Goal: Information Seeking & Learning: Learn about a topic

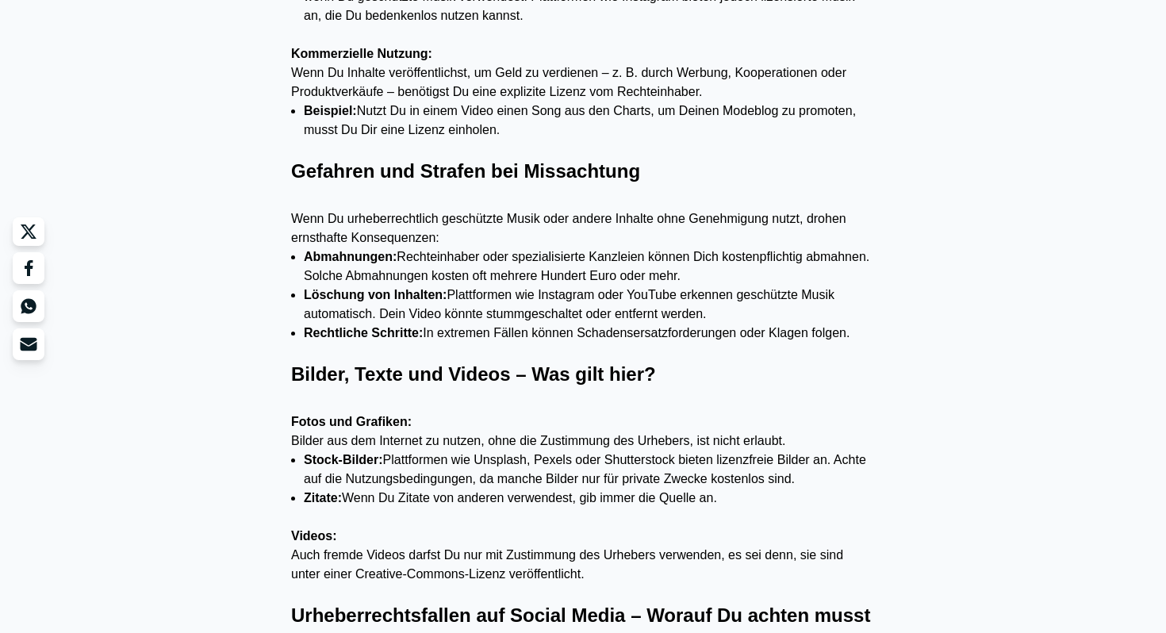
scroll to position [1173, 0]
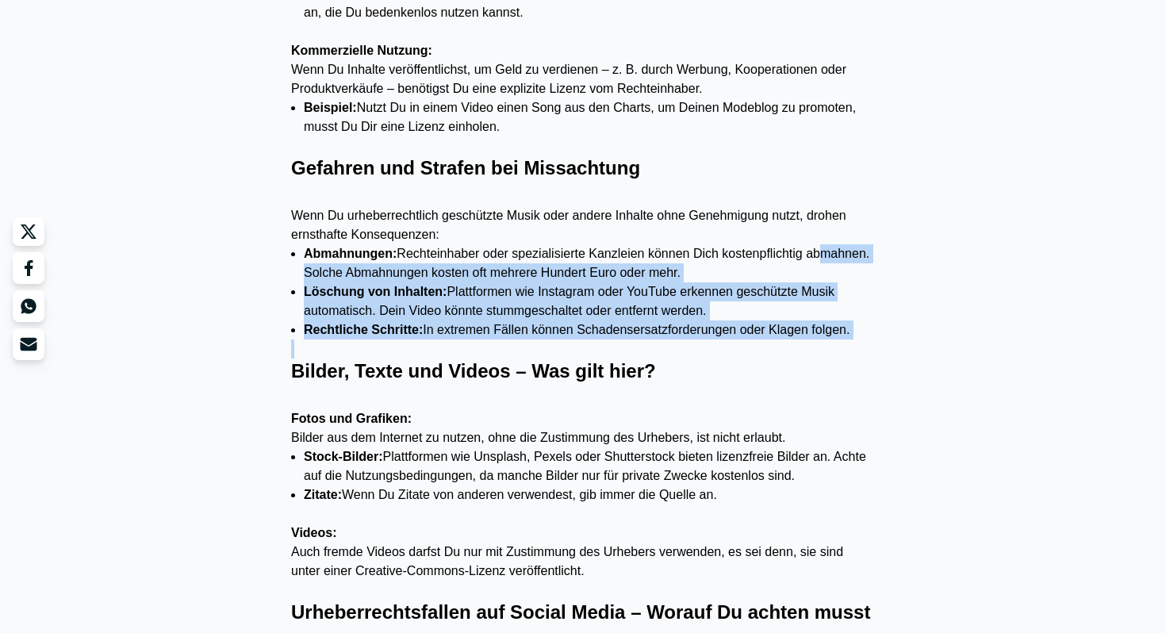
drag, startPoint x: 307, startPoint y: 269, endPoint x: 662, endPoint y: 340, distance: 362.4
click at [663, 340] on div "Was ist das Urheberrecht überhaupt? Das Urheberrecht schützt kreative Werke wie…" at bounding box center [583, 494] width 584 height 1681
click at [662, 340] on p at bounding box center [583, 348] width 584 height 19
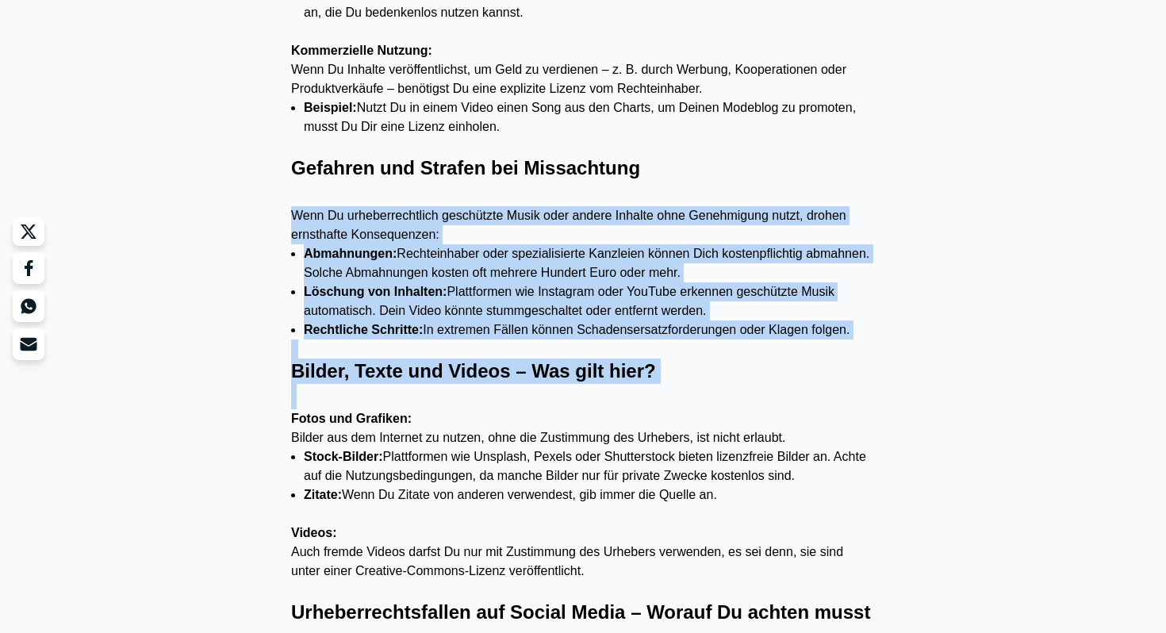
drag, startPoint x: 278, startPoint y: 209, endPoint x: 876, endPoint y: 411, distance: 631.3
click at [876, 411] on div "Was ist das Urheberrecht überhaupt? Das Urheberrecht schützt kreative Werke wie…" at bounding box center [582, 542] width 609 height 1777
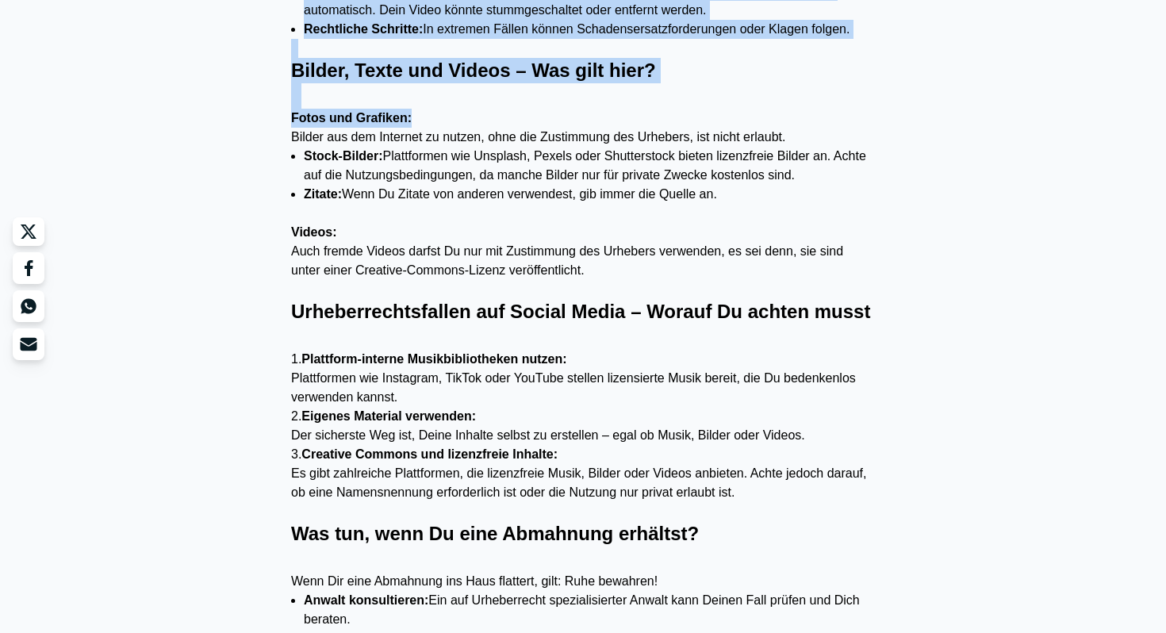
scroll to position [1478, 0]
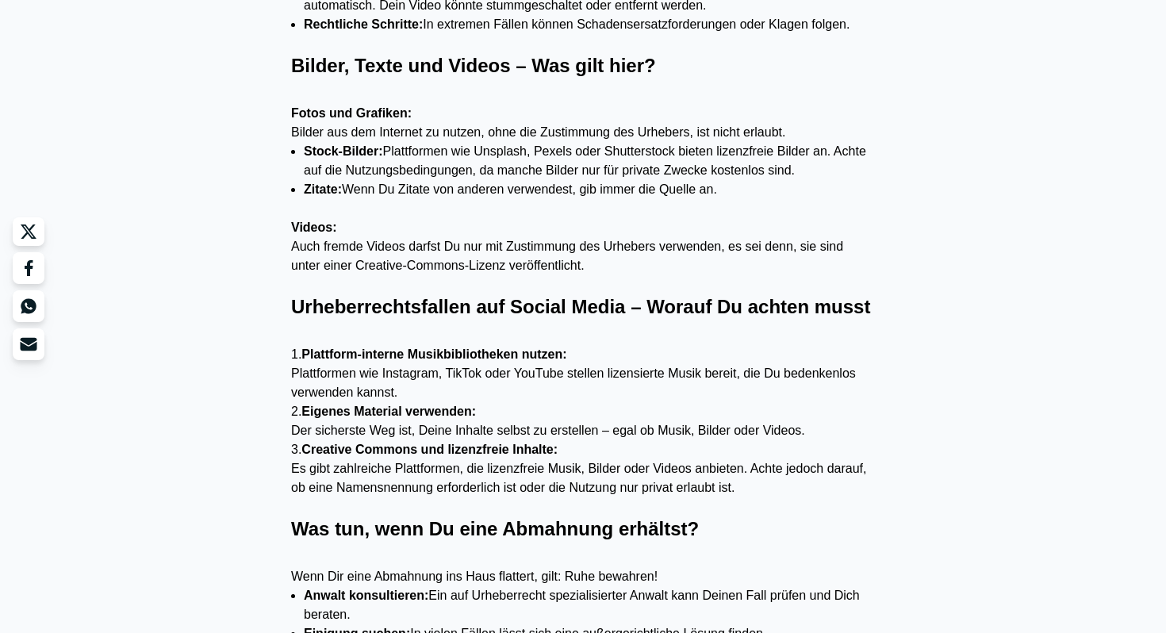
click at [876, 411] on div "Was ist das Urheberrecht überhaupt? Das Urheberrecht schützt kreative Werke wie…" at bounding box center [582, 237] width 609 height 1777
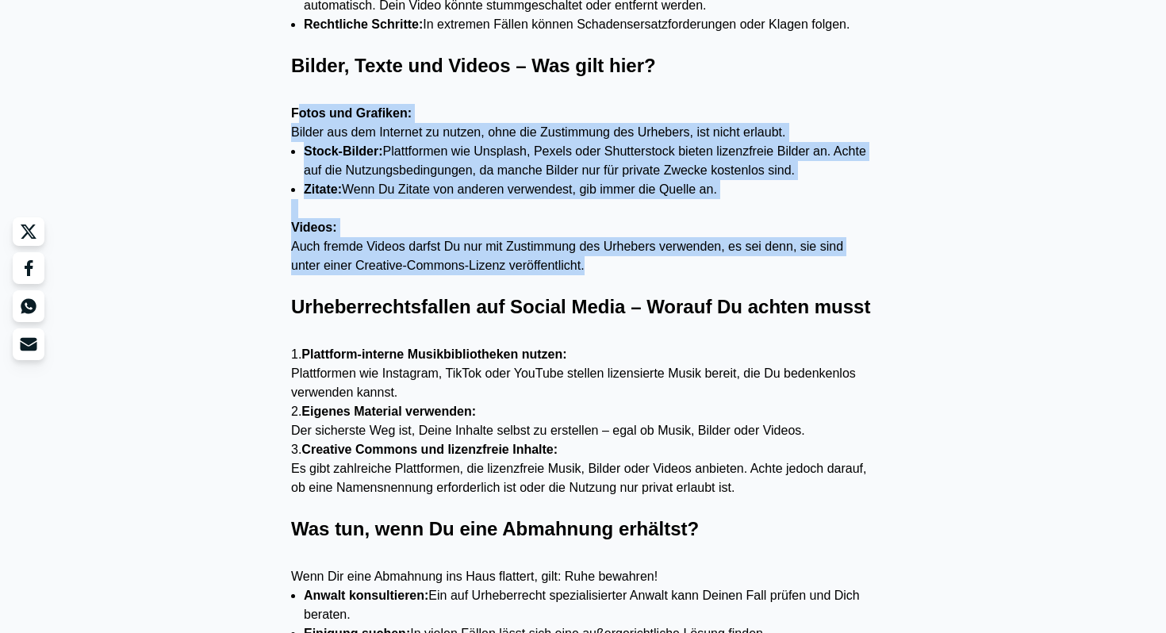
drag, startPoint x: 299, startPoint y: 115, endPoint x: 736, endPoint y: 297, distance: 473.5
click at [741, 295] on div "Was ist das Urheberrecht überhaupt? Das Urheberrecht schützt kreative Werke wie…" at bounding box center [583, 189] width 584 height 1681
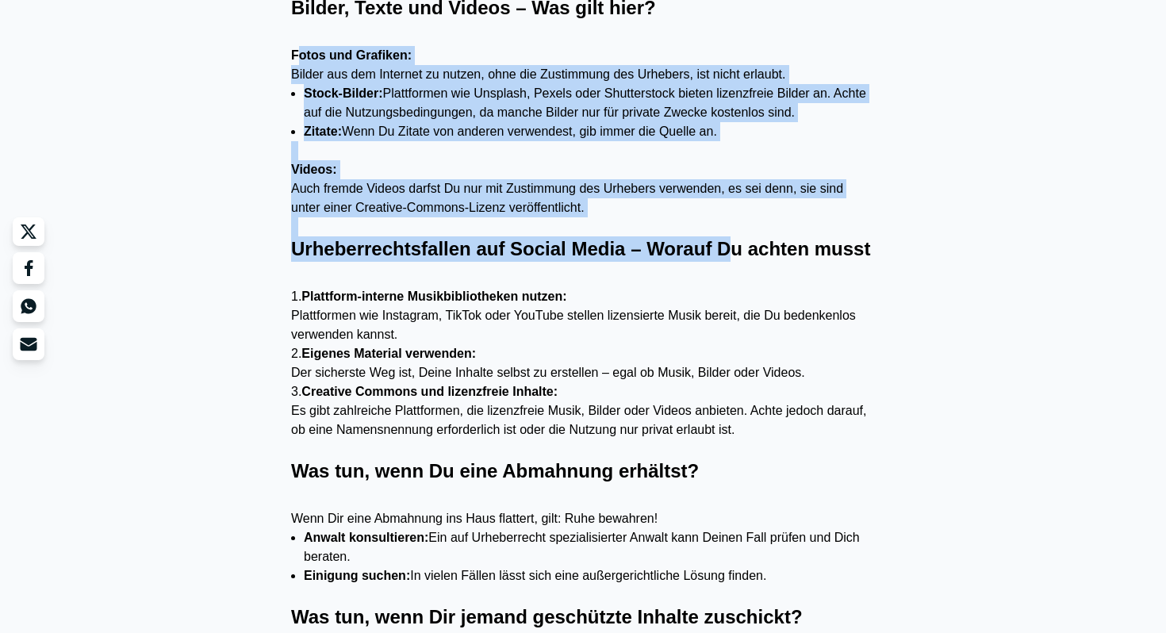
scroll to position [1537, 0]
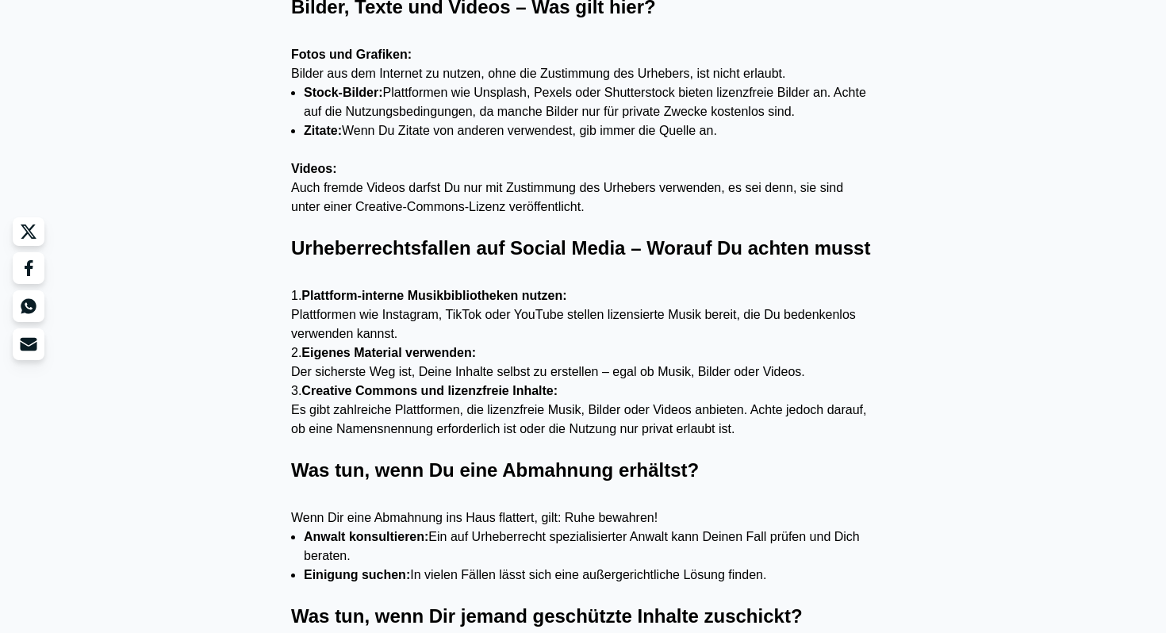
click at [736, 286] on h4 at bounding box center [583, 273] width 584 height 25
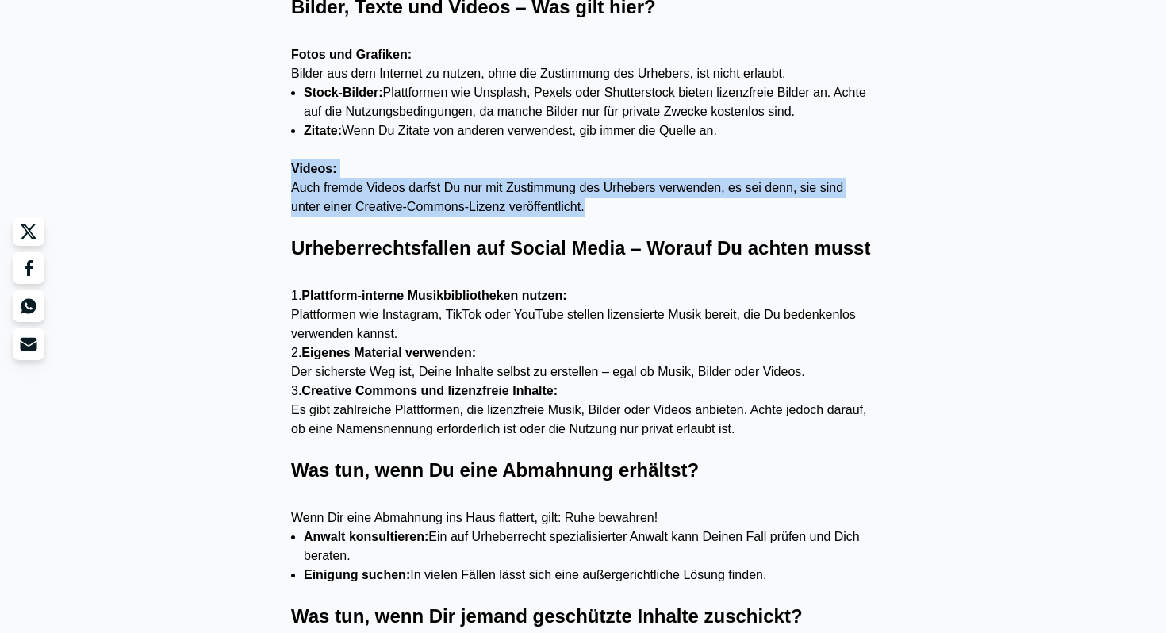
drag, startPoint x: 286, startPoint y: 176, endPoint x: 883, endPoint y: 207, distance: 598.0
click at [883, 207] on div "Was ist das Urheberrecht überhaupt? Das Urheberrecht schützt kreative Werke wie…" at bounding box center [582, 178] width 609 height 1777
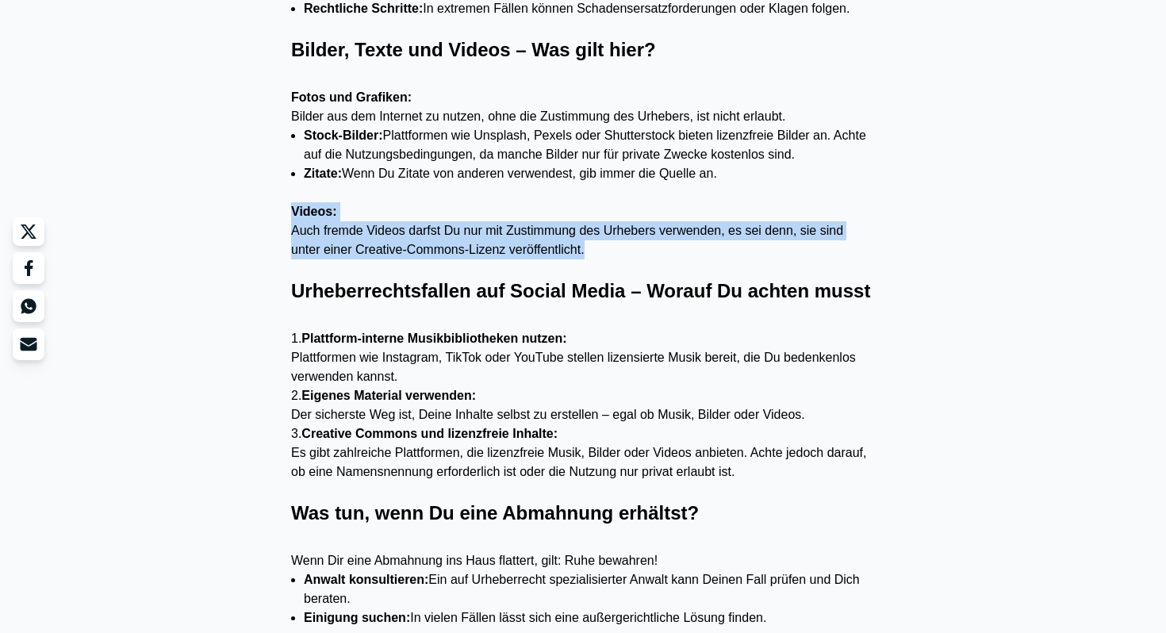
scroll to position [1480, 0]
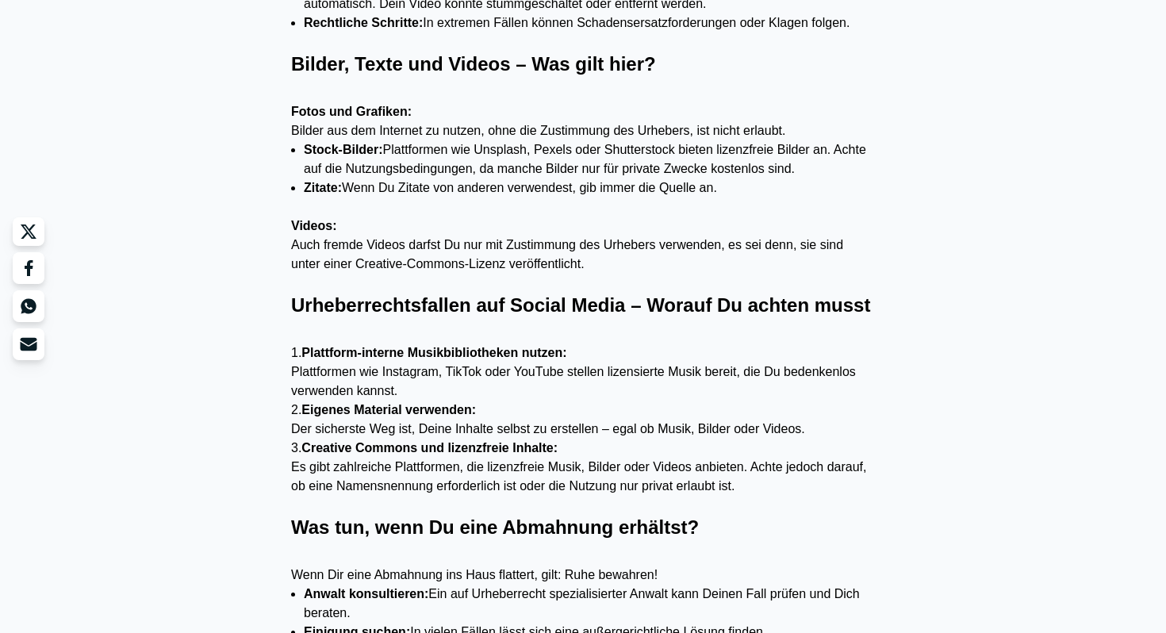
click at [883, 207] on div "Was ist das Urheberrecht überhaupt? Das Urheberrecht schützt kreative Werke wie…" at bounding box center [582, 235] width 609 height 1777
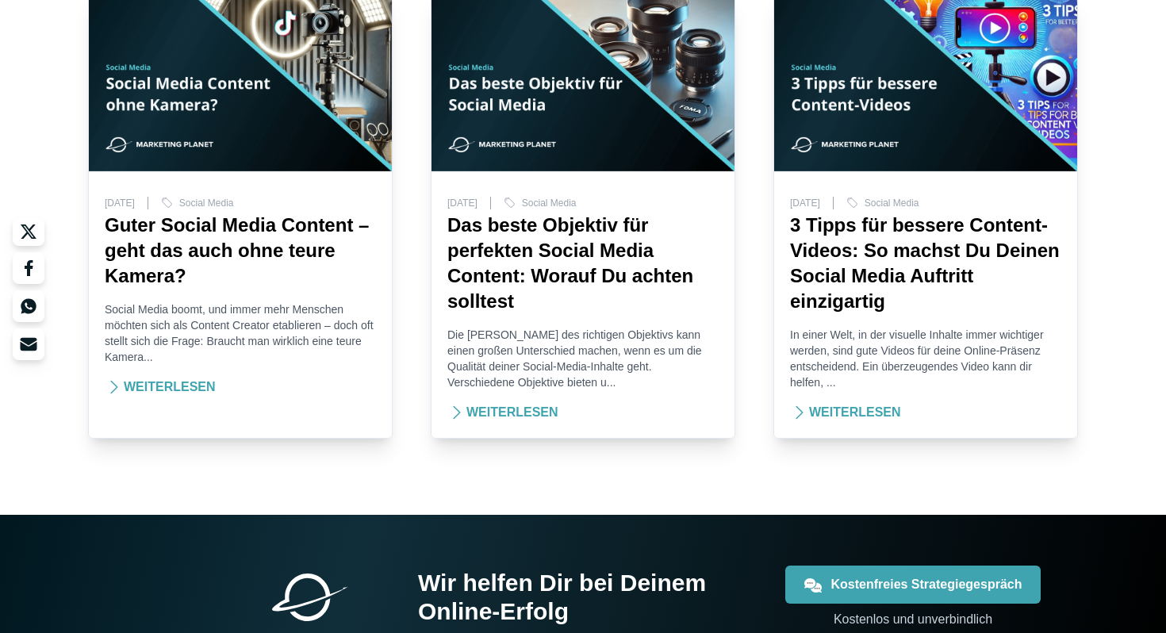
scroll to position [3038, 0]
